Goal: Use online tool/utility: Use online tool/utility

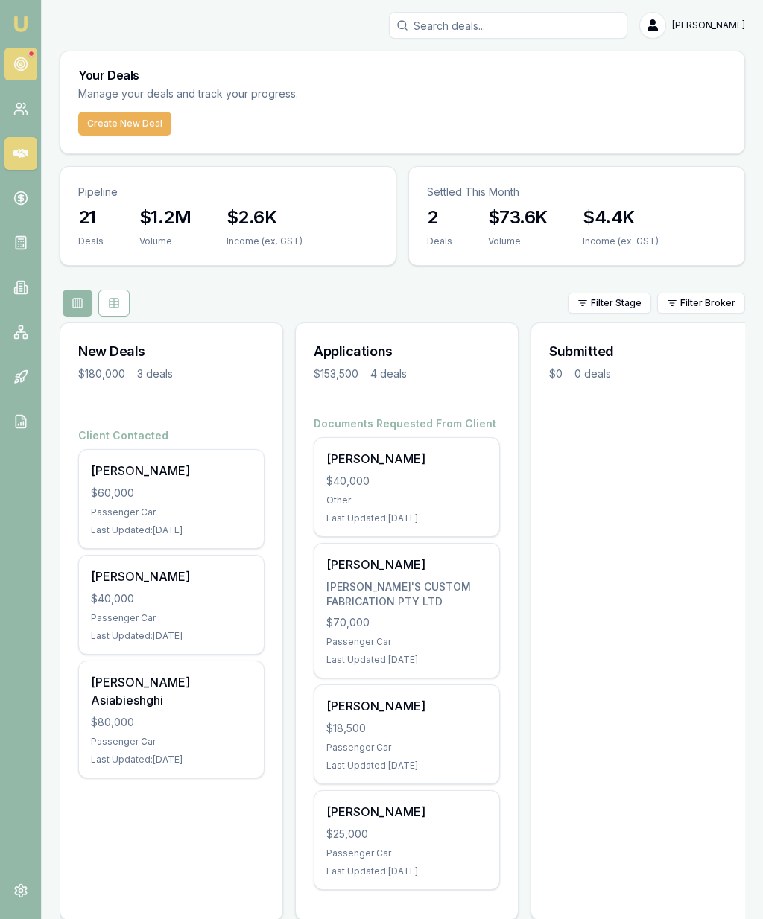
click at [26, 58] on icon at bounding box center [20, 64] width 15 height 15
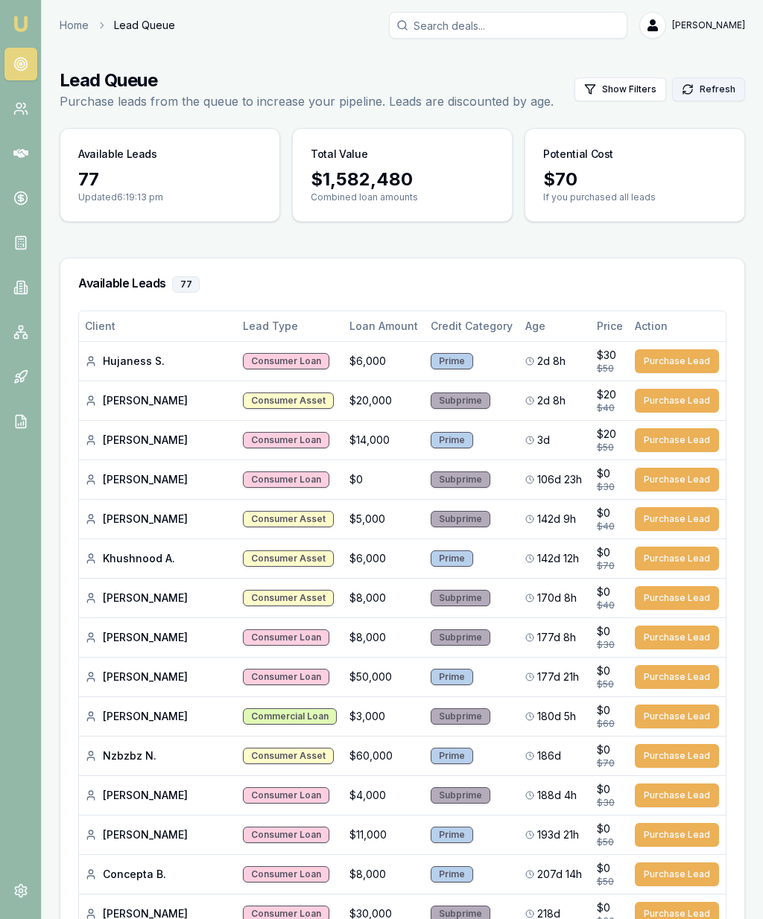
click at [711, 88] on button "Refresh" at bounding box center [708, 89] width 73 height 24
click at [20, 116] on link at bounding box center [20, 108] width 33 height 33
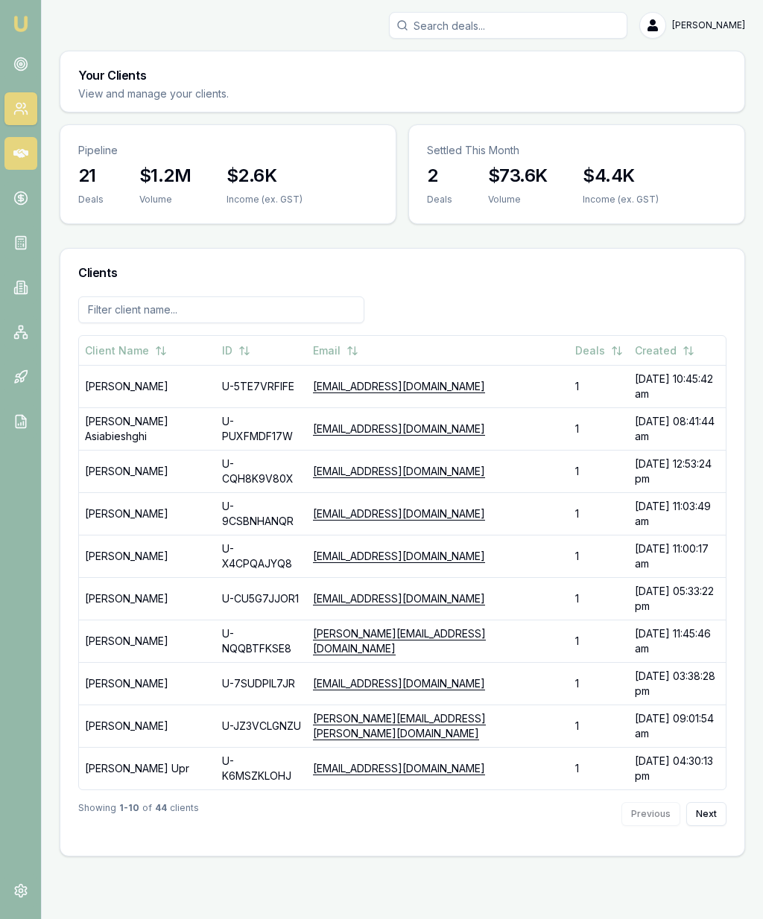
click at [19, 156] on icon at bounding box center [20, 153] width 15 height 9
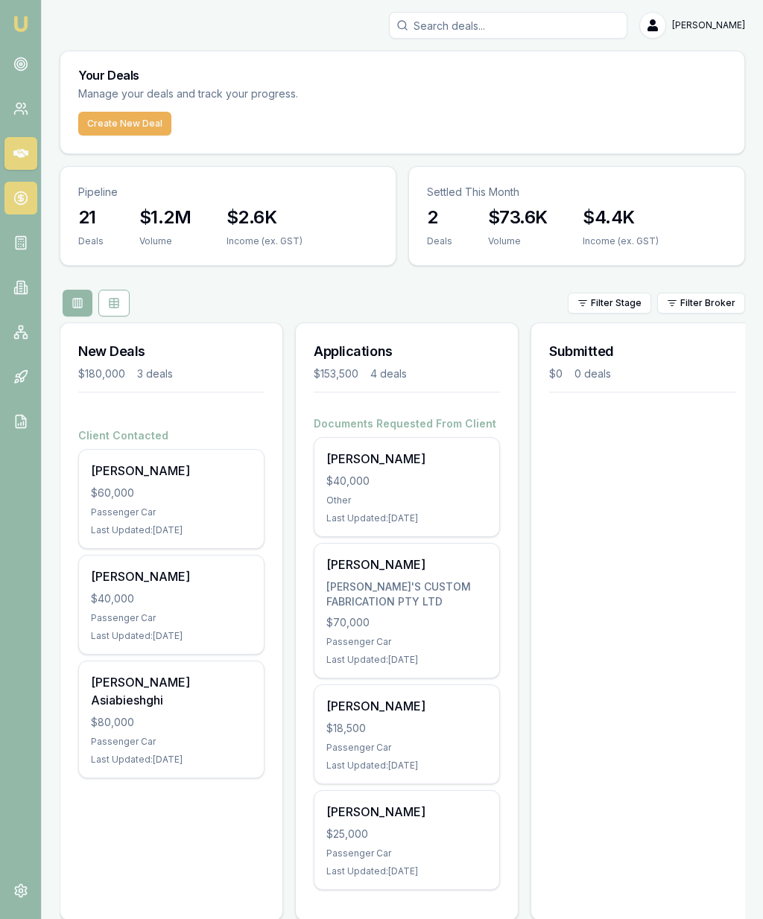
click at [15, 203] on icon at bounding box center [20, 198] width 15 height 15
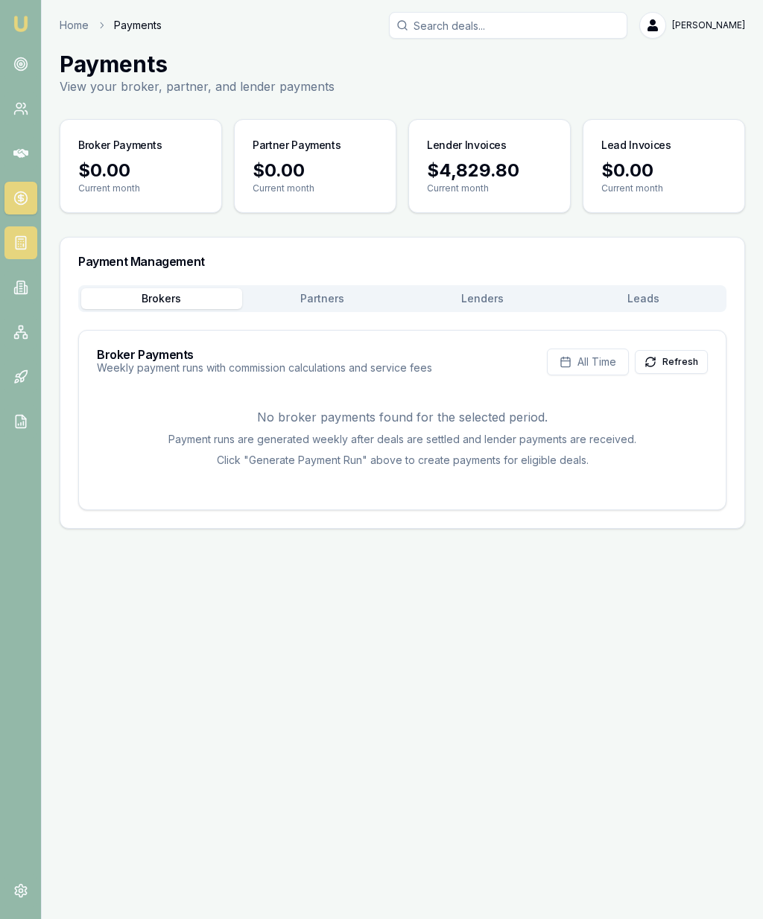
click at [19, 235] on icon at bounding box center [20, 242] width 15 height 15
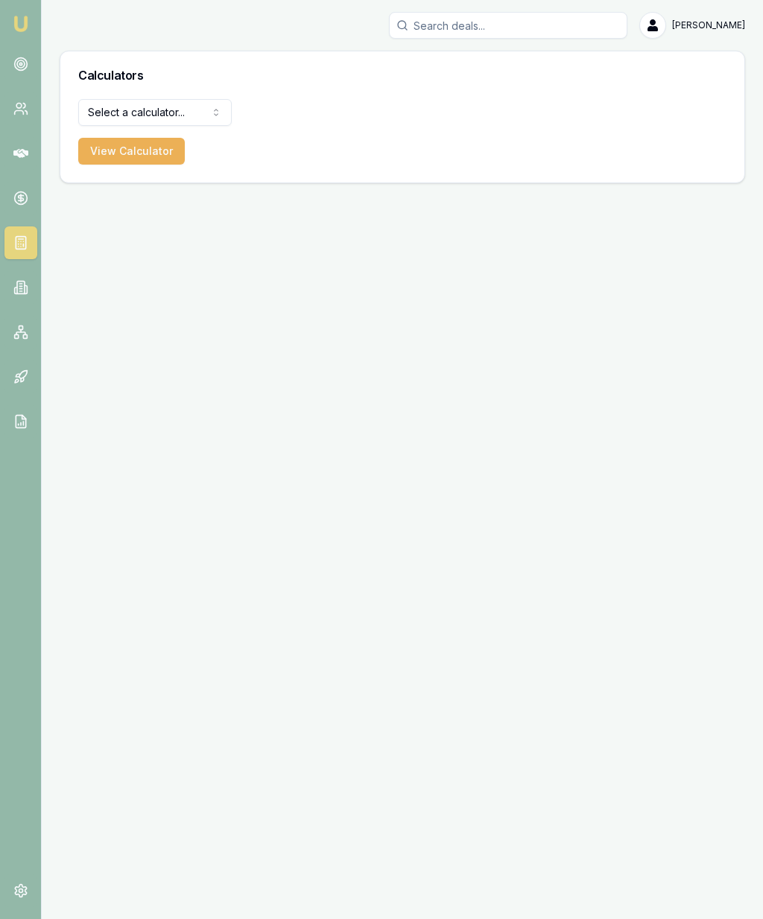
click at [201, 113] on html "Emu Broker Robyn Adams Toggle Menu Calculators Select a calculator... Finance Q…" at bounding box center [381, 459] width 763 height 919
select select "payslip-calculator"
click at [146, 149] on button "View Calculator" at bounding box center [131, 151] width 107 height 27
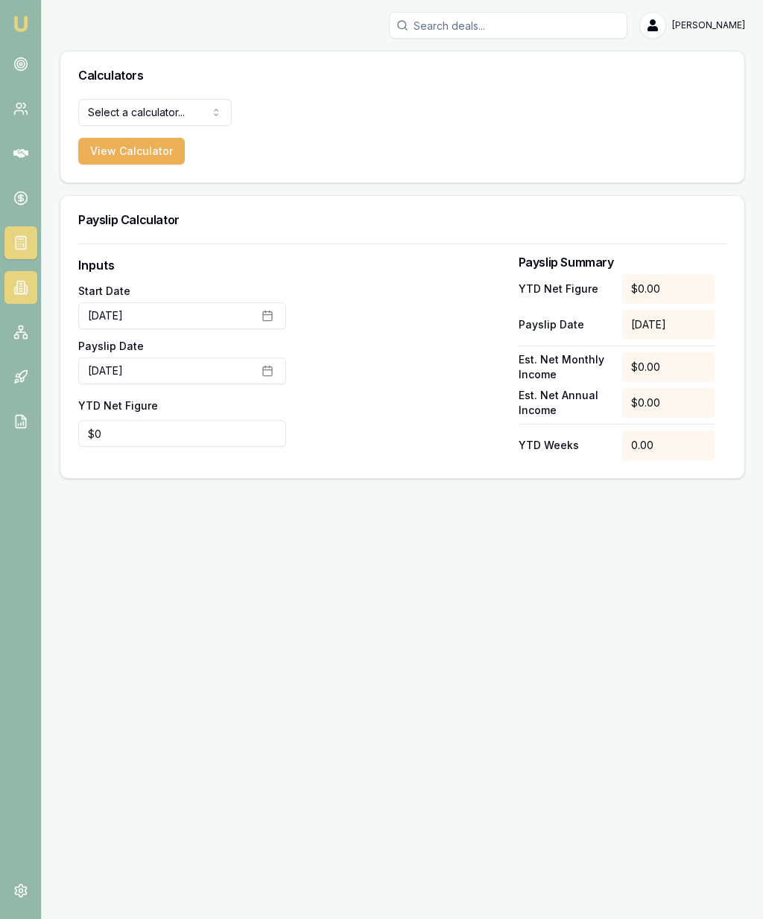
click at [16, 285] on icon at bounding box center [20, 287] width 15 height 15
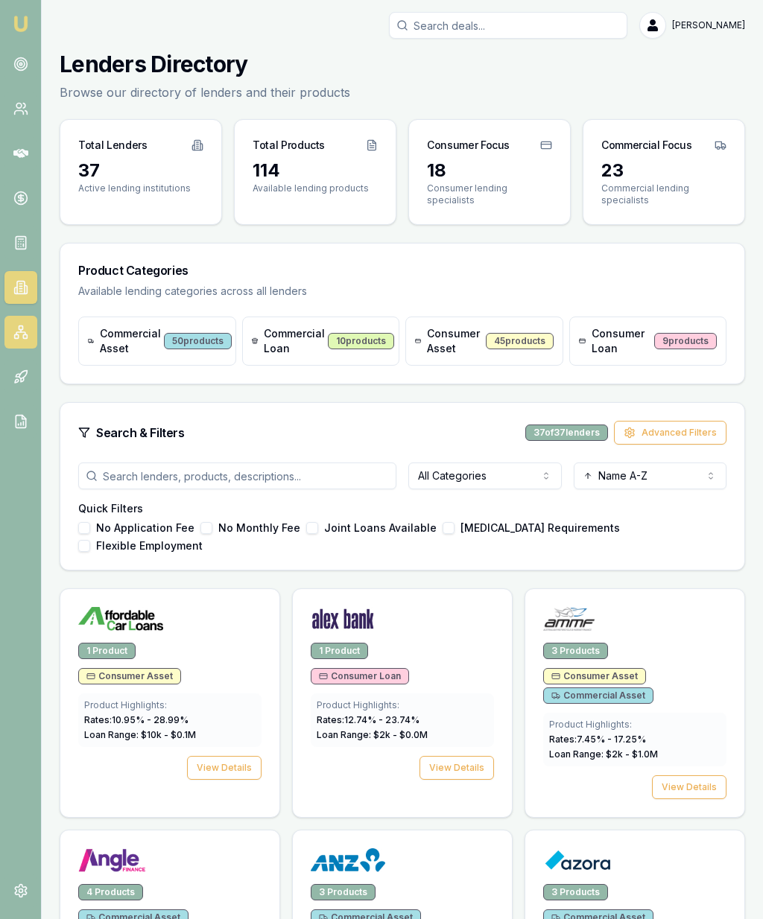
click at [19, 335] on icon at bounding box center [20, 332] width 15 height 15
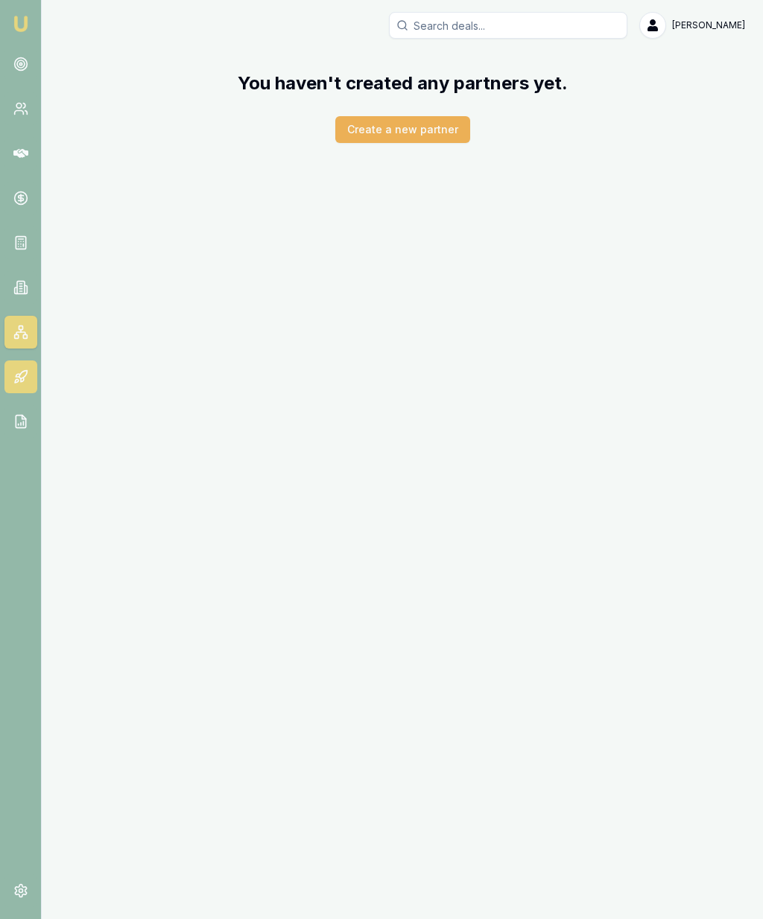
click at [21, 384] on icon at bounding box center [20, 377] width 15 height 15
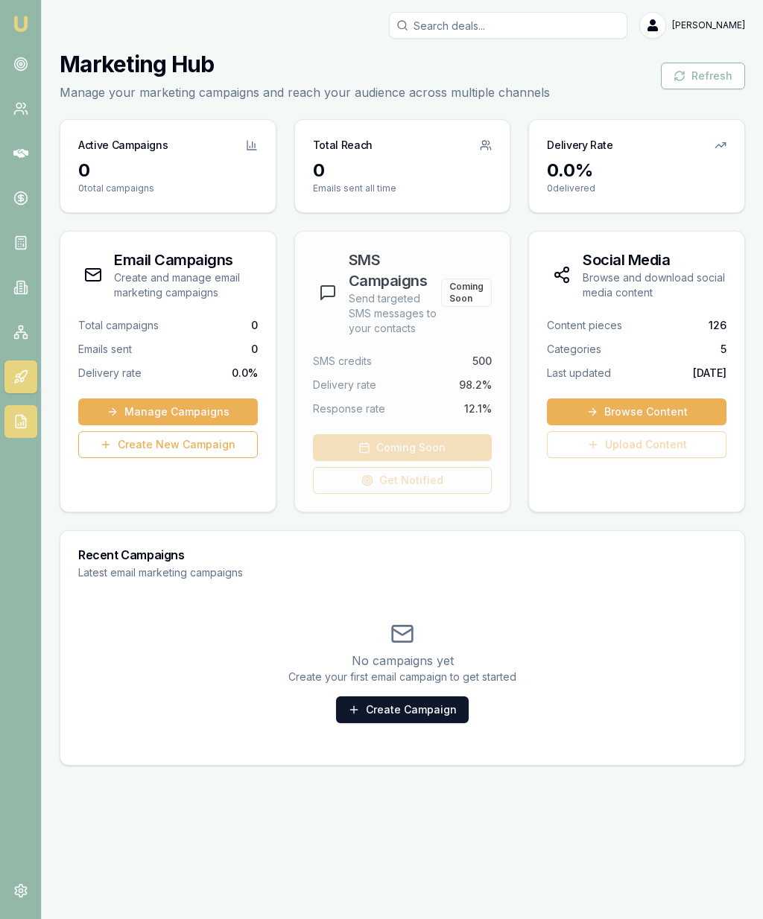
click at [16, 425] on icon at bounding box center [21, 422] width 10 height 13
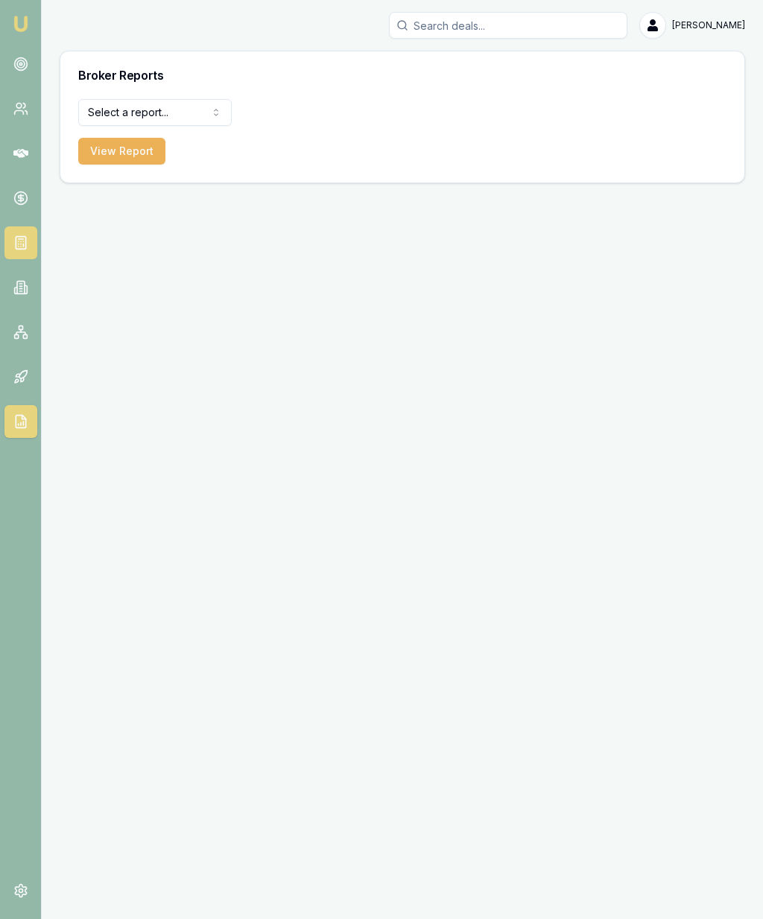
click at [19, 238] on icon at bounding box center [20, 242] width 15 height 15
click at [13, 291] on icon at bounding box center [20, 287] width 15 height 15
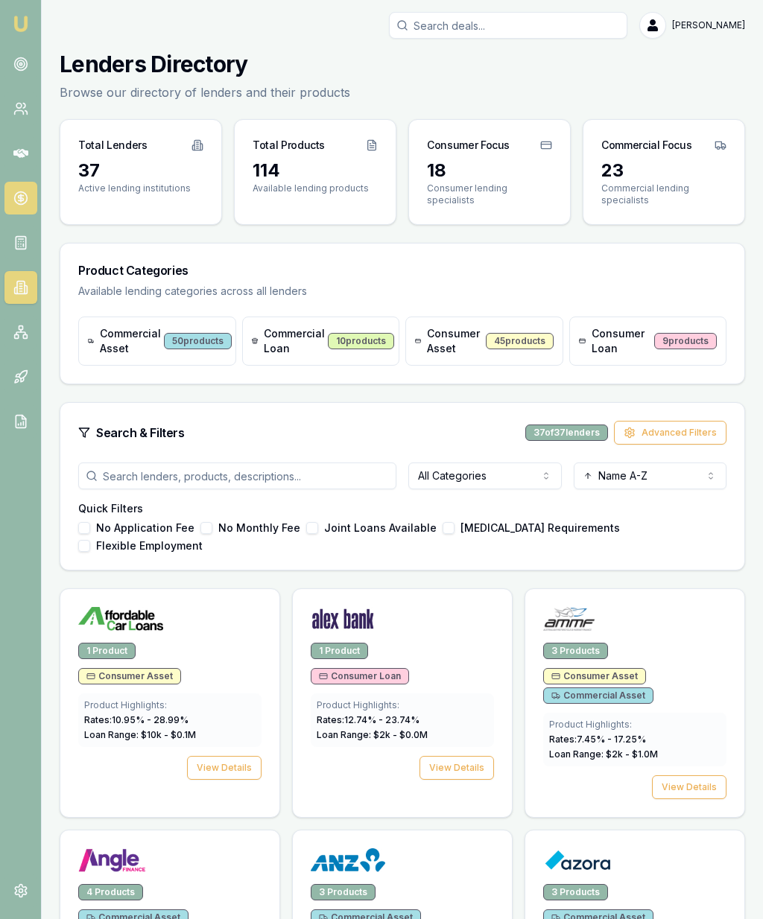
click at [29, 197] on link at bounding box center [20, 198] width 33 height 33
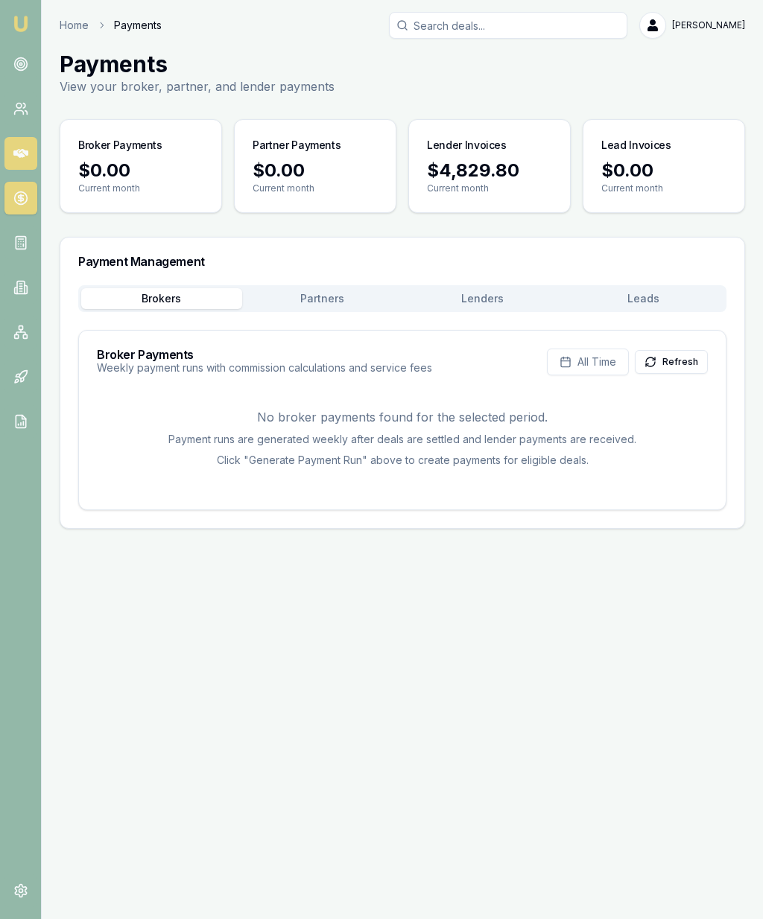
click at [24, 149] on icon at bounding box center [20, 153] width 15 height 15
